Goal: Transaction & Acquisition: Book appointment/travel/reservation

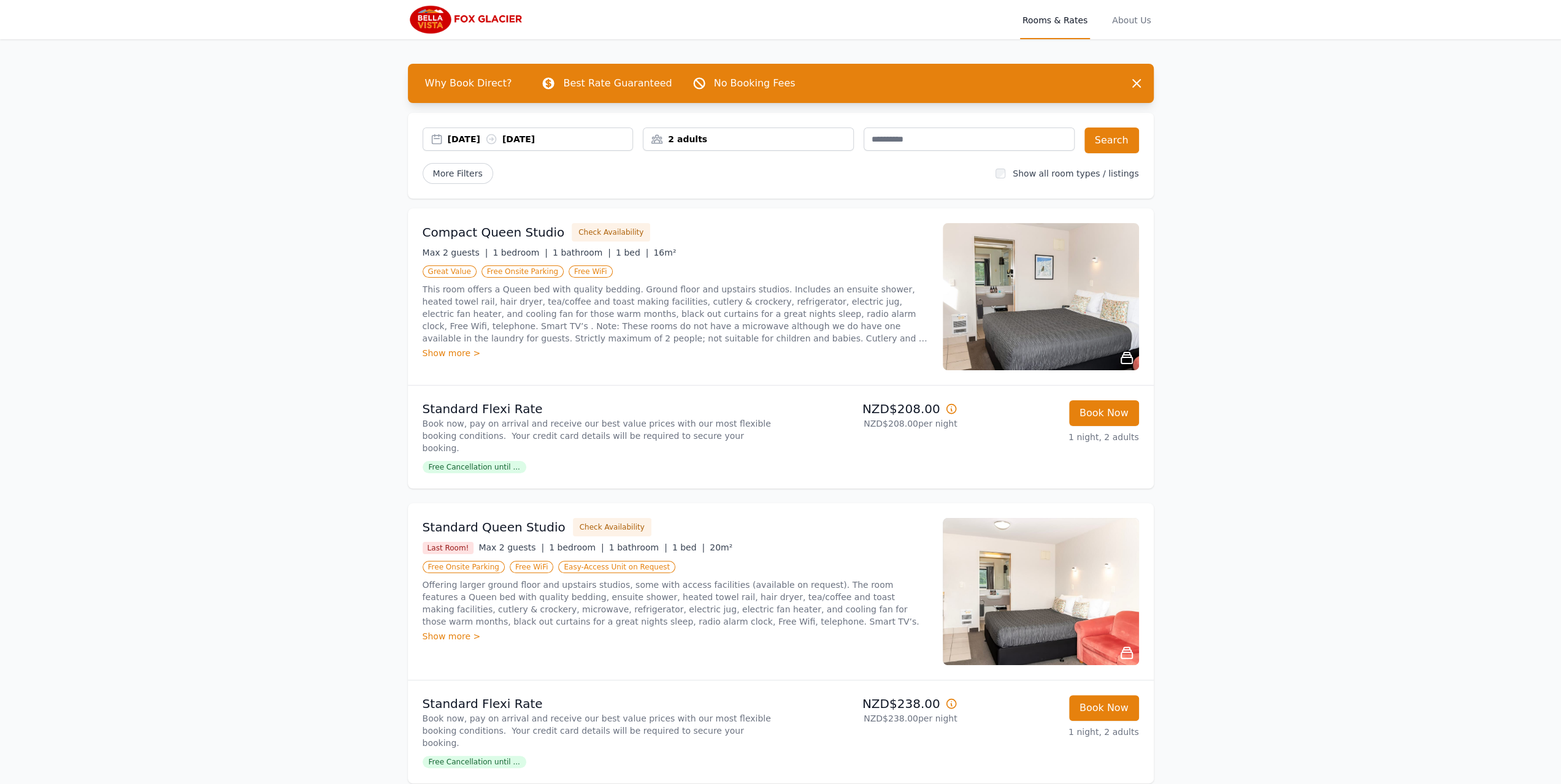
click at [762, 144] on div "2 adults" at bounding box center [749, 139] width 210 height 13
click at [737, 188] on icon at bounding box center [735, 185] width 10 height 10
click at [733, 225] on icon at bounding box center [735, 222] width 10 height 10
click at [1128, 134] on button "Search" at bounding box center [1112, 140] width 55 height 26
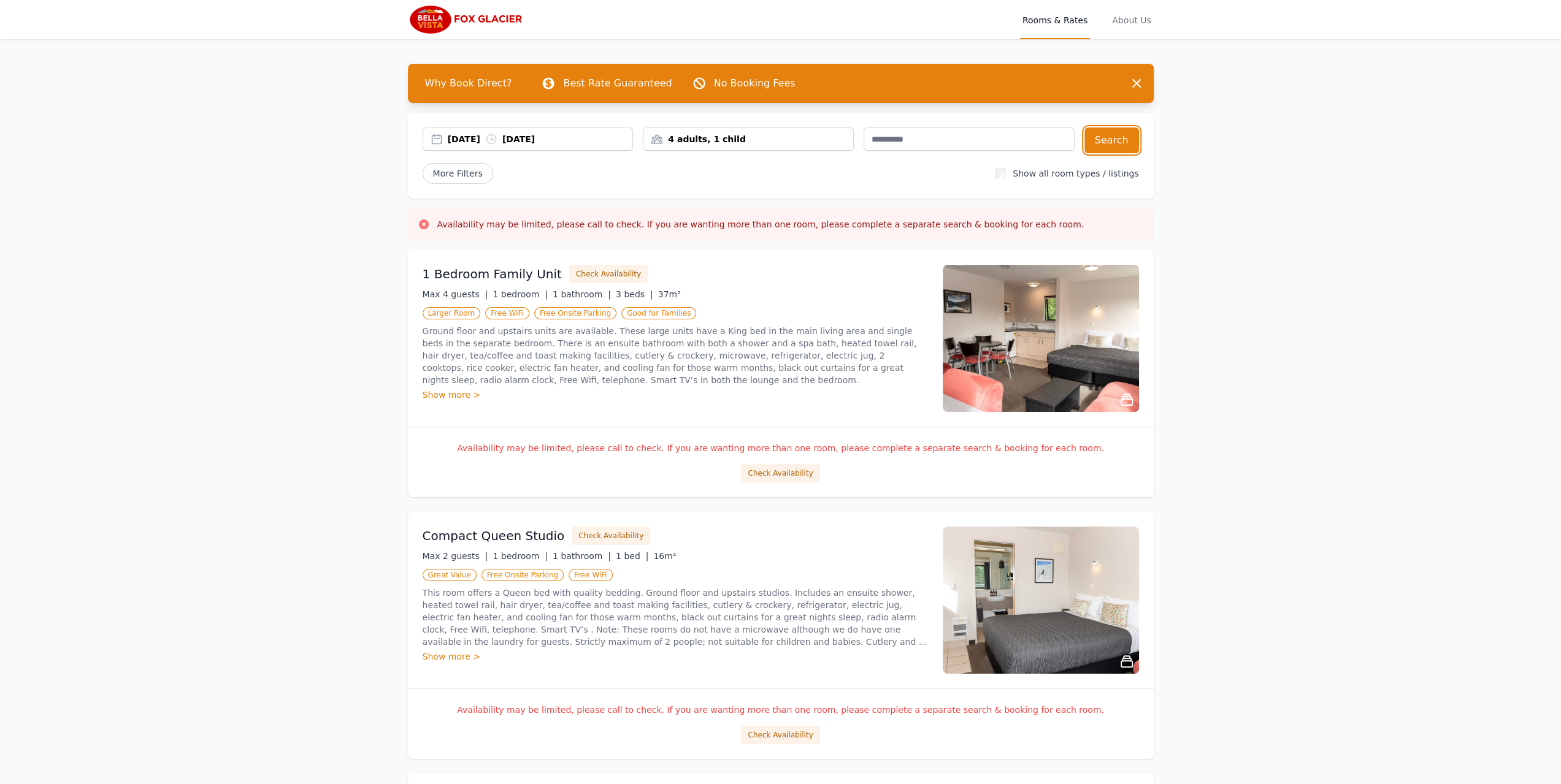
click at [758, 139] on div "4 adults, 1 child" at bounding box center [749, 139] width 210 height 13
click at [666, 184] on icon at bounding box center [661, 185] width 10 height 10
click at [658, 185] on icon at bounding box center [662, 185] width 7 height 0
click at [1122, 144] on button "Search" at bounding box center [1112, 140] width 55 height 26
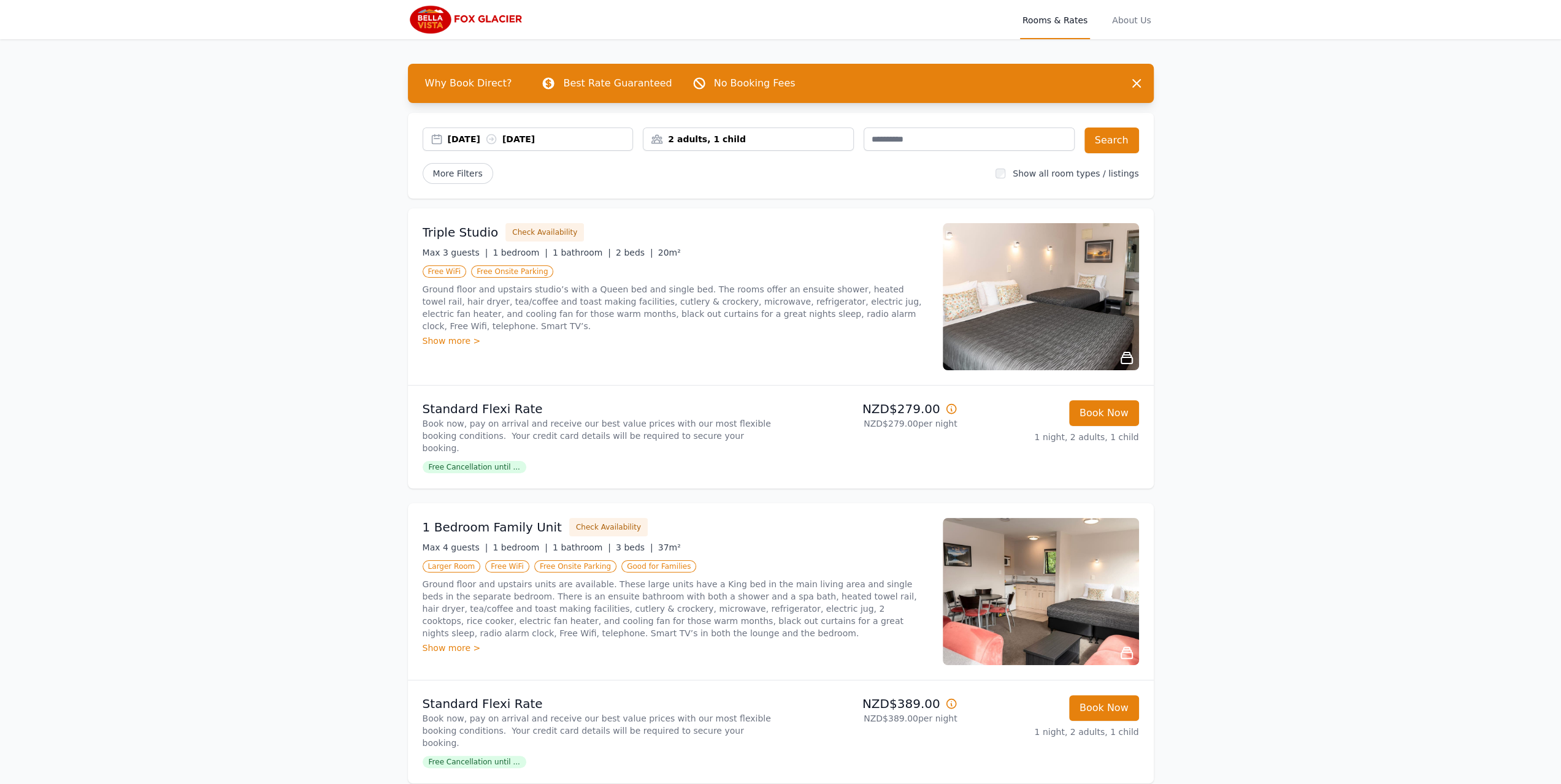
click at [339, 283] on div "Open main menu Rooms & Rates About Us Why Book Direct? Best Rate Guaranteed No …" at bounding box center [780, 472] width 1561 height 944
click at [812, 141] on div "2 adults, 1 child" at bounding box center [749, 139] width 210 height 13
click at [661, 222] on icon at bounding box center [661, 222] width 10 height 10
click at [1099, 138] on button "Search" at bounding box center [1112, 140] width 55 height 26
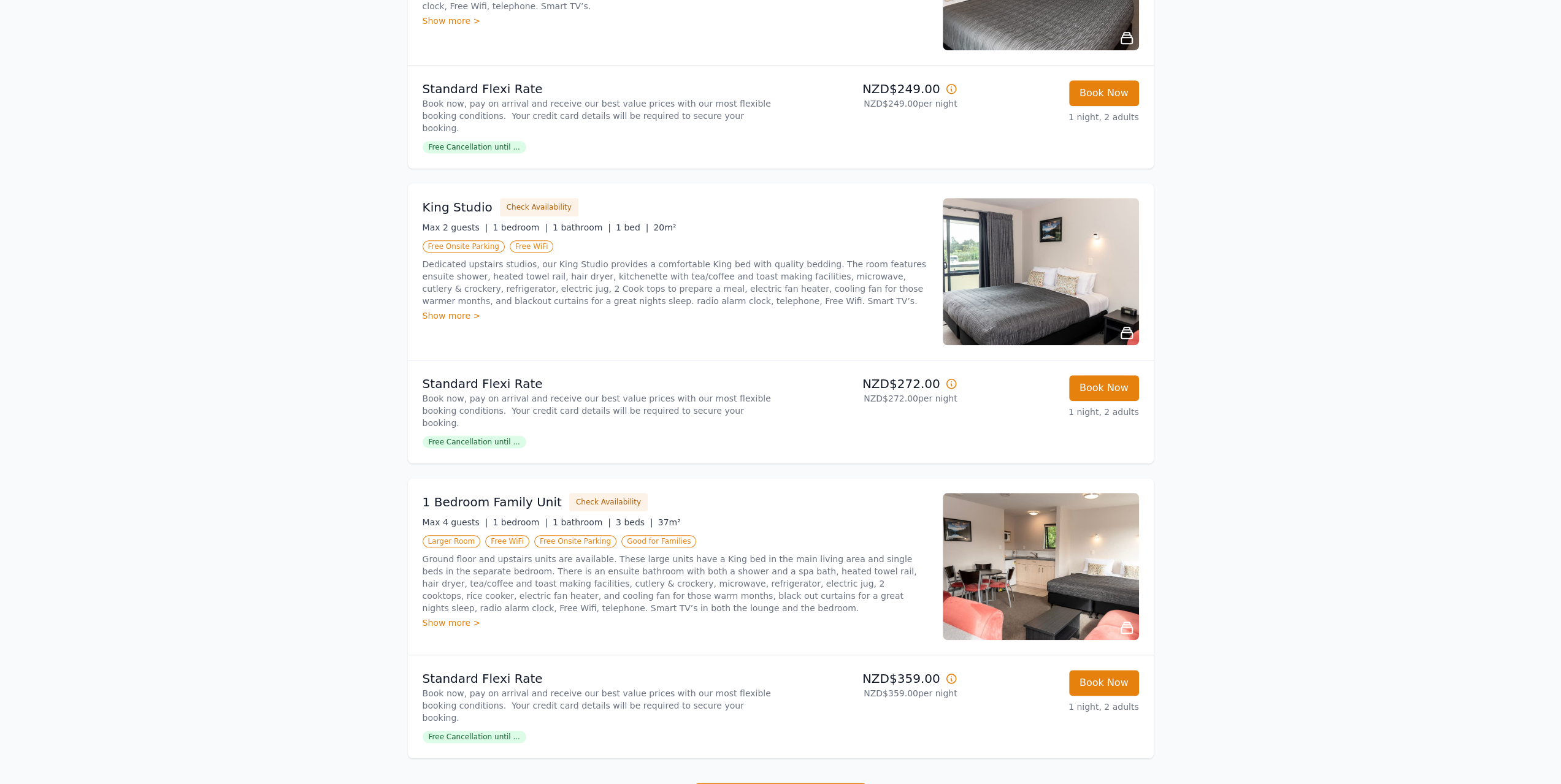
scroll to position [920, 0]
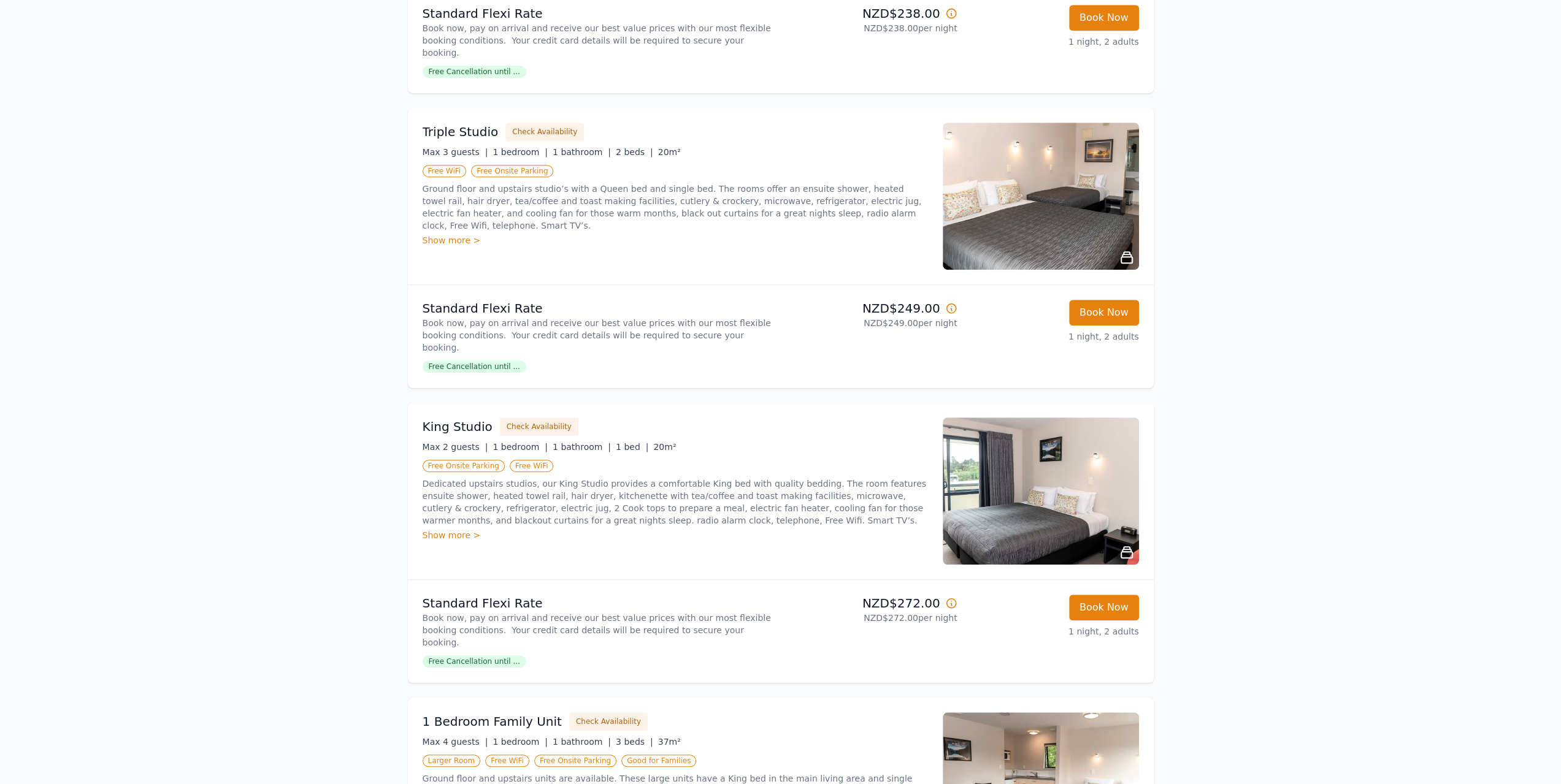
scroll to position [674, 0]
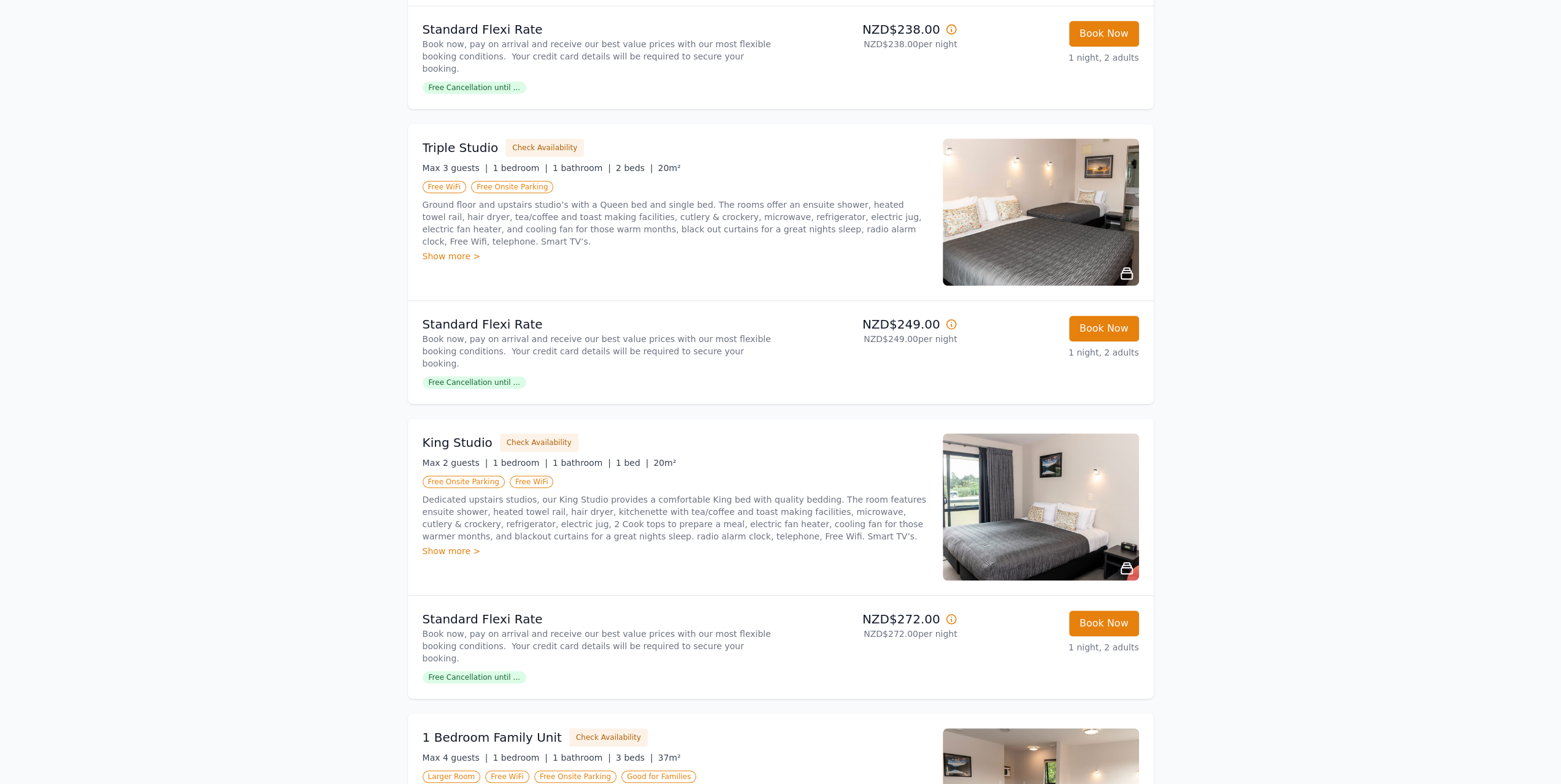
click at [20, 203] on div "Open main menu Rooms & Rates About Us Why Book Direct? Best Rate Guaranteed No …" at bounding box center [780, 240] width 1561 height 1829
